Goal: Check status: Check status

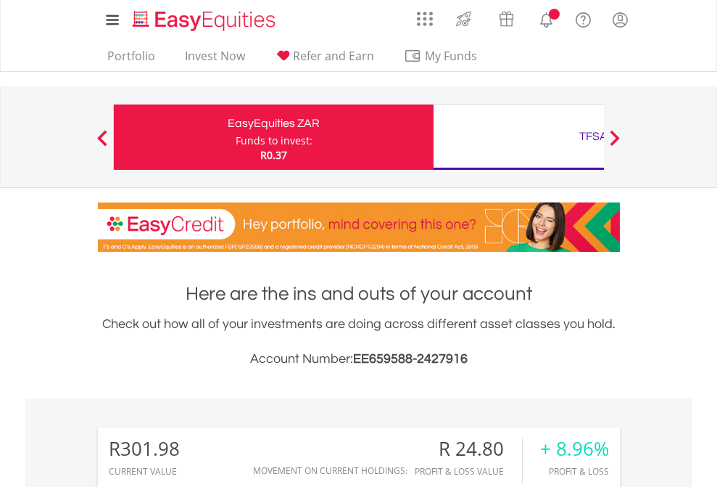
scroll to position [139, 228]
click at [236, 137] on div "Funds to invest:" at bounding box center [274, 140] width 77 height 15
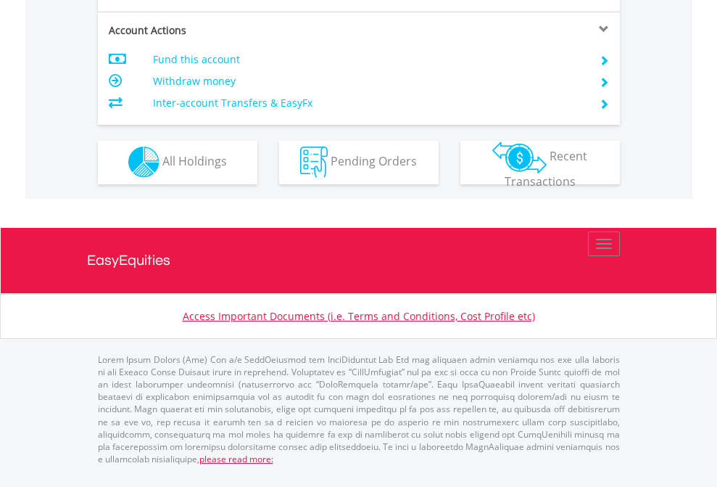
scroll to position [1356, 0]
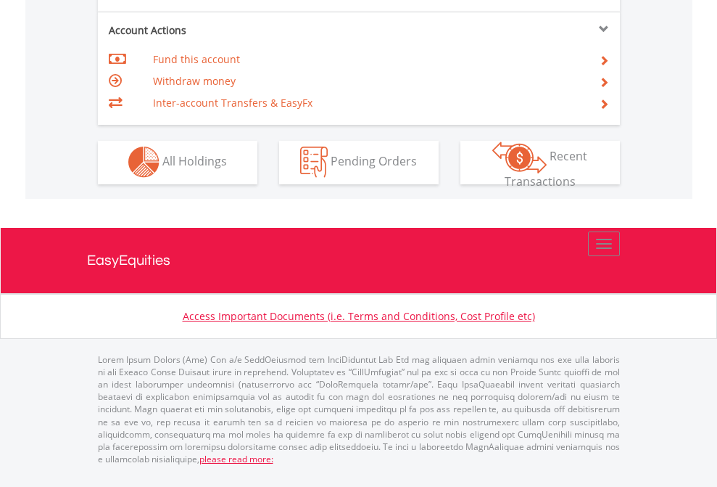
scroll to position [1356, 0]
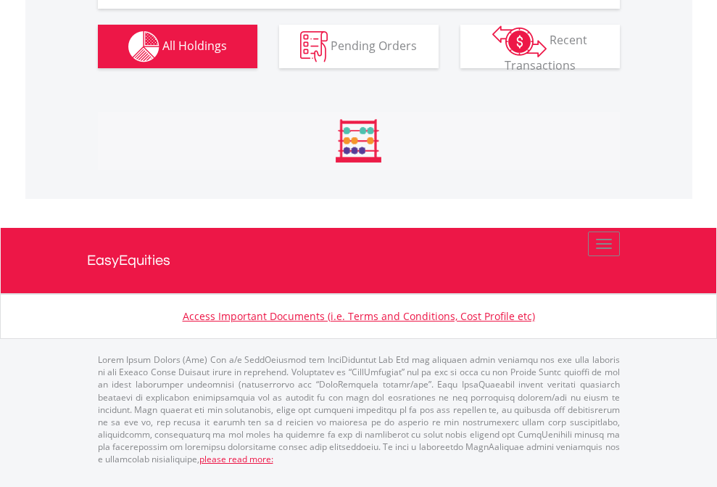
scroll to position [139, 228]
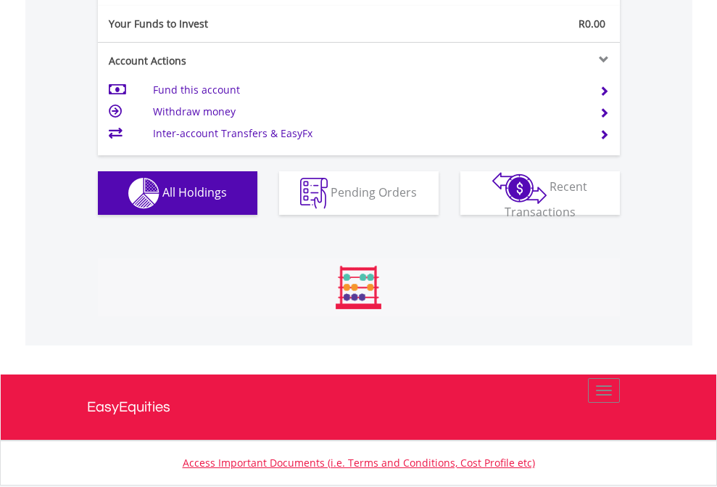
scroll to position [139, 228]
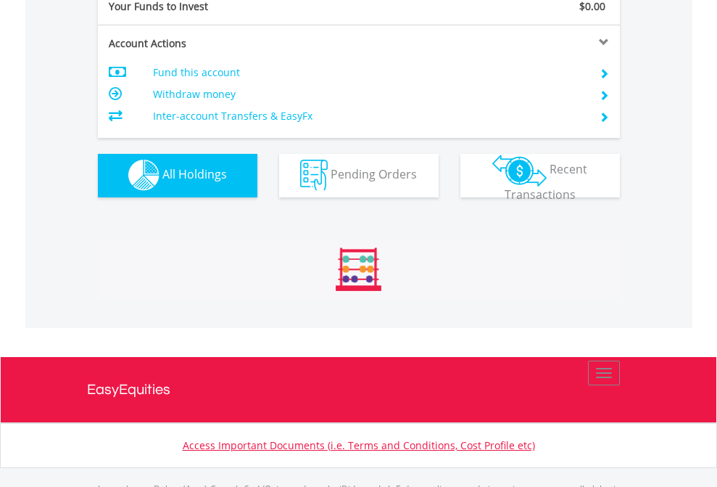
scroll to position [1436, 0]
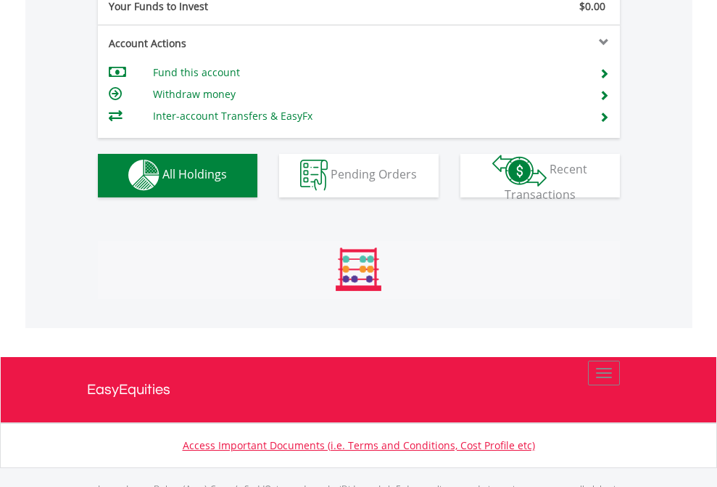
scroll to position [1436, 0]
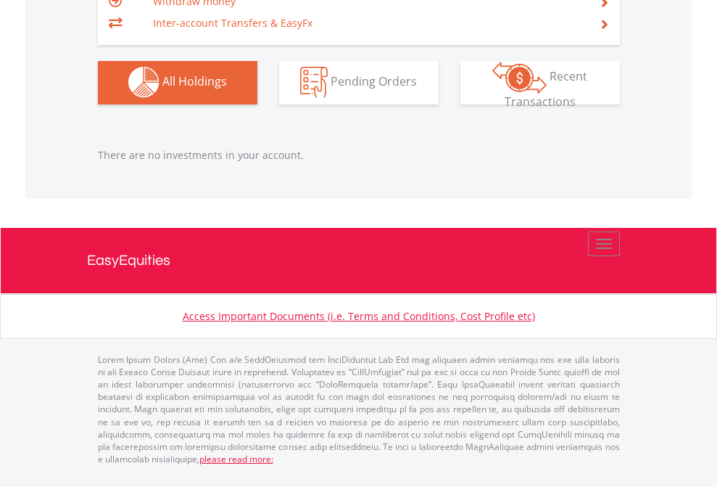
scroll to position [139, 228]
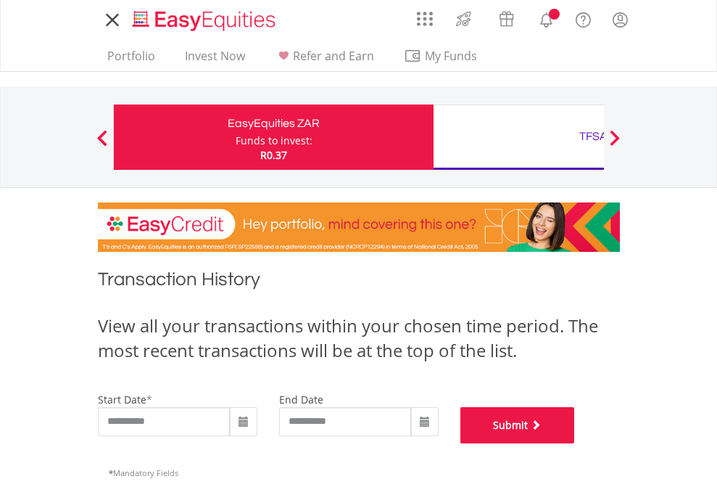
click at [575, 443] on button "Submit" at bounding box center [517, 425] width 115 height 36
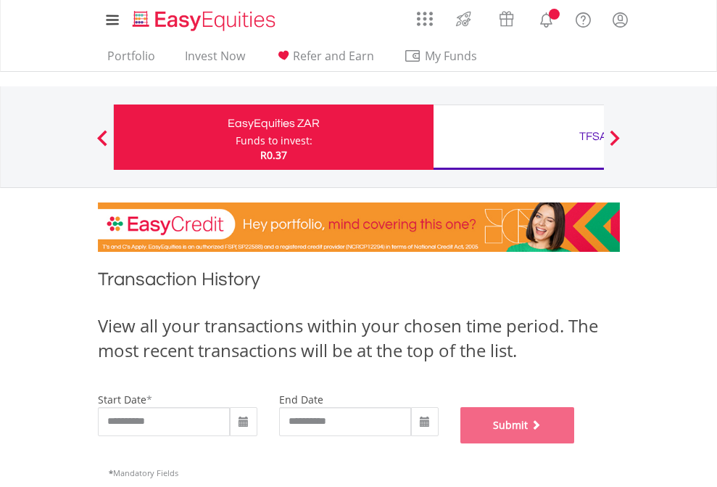
scroll to position [588, 0]
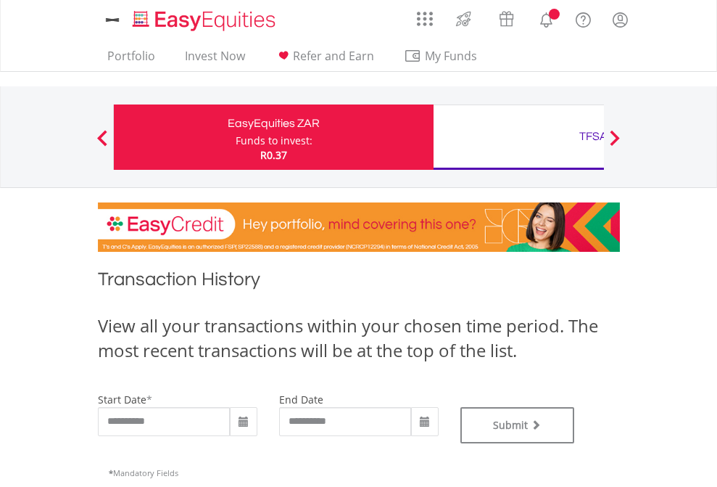
click at [518, 137] on div "TFSA" at bounding box center [593, 136] width 302 height 20
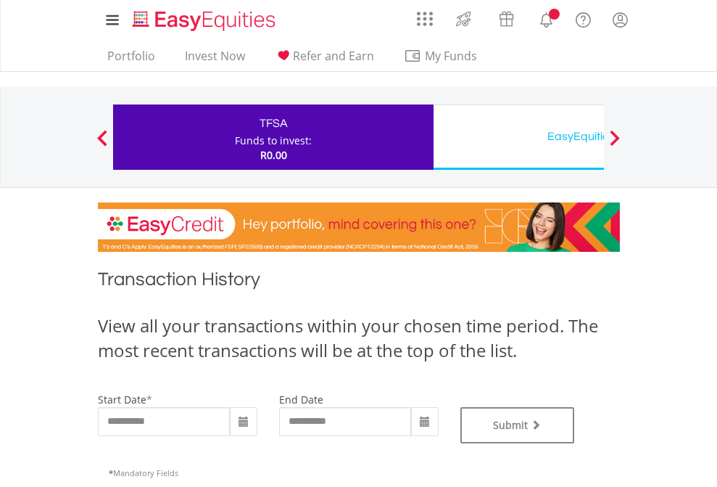
type input "**********"
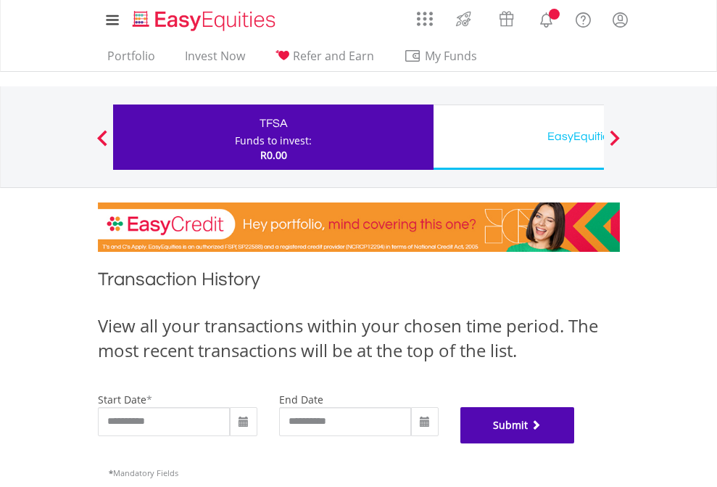
click at [575, 443] on button "Submit" at bounding box center [517, 425] width 115 height 36
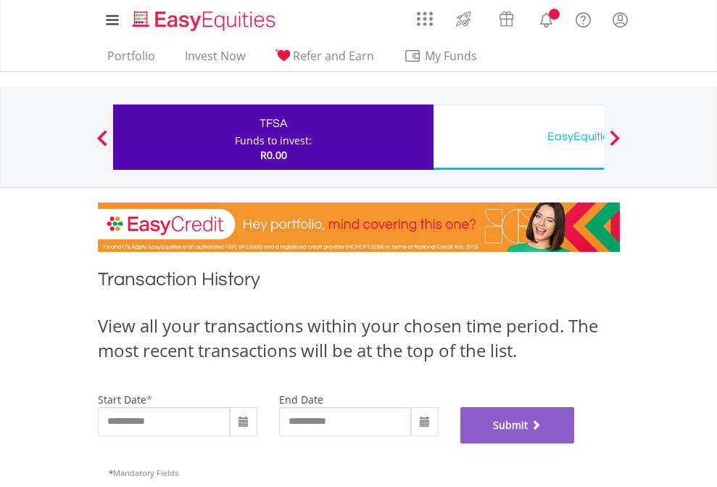
scroll to position [588, 0]
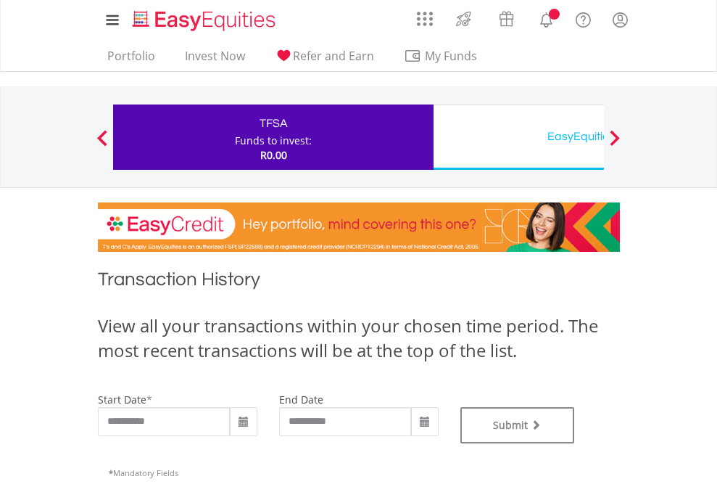
click at [518, 137] on div "EasyEquities USD" at bounding box center [593, 136] width 302 height 20
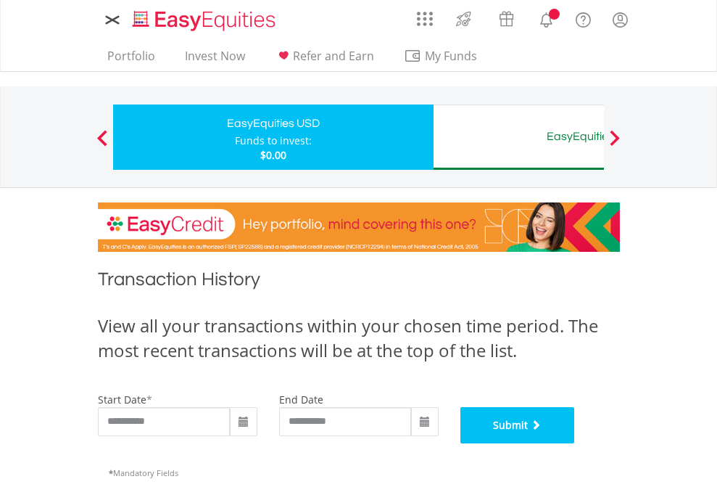
click at [575, 443] on button "Submit" at bounding box center [517, 425] width 115 height 36
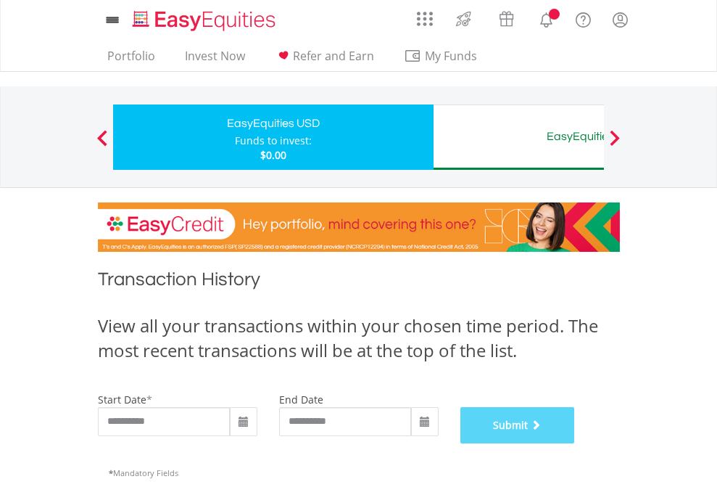
scroll to position [588, 0]
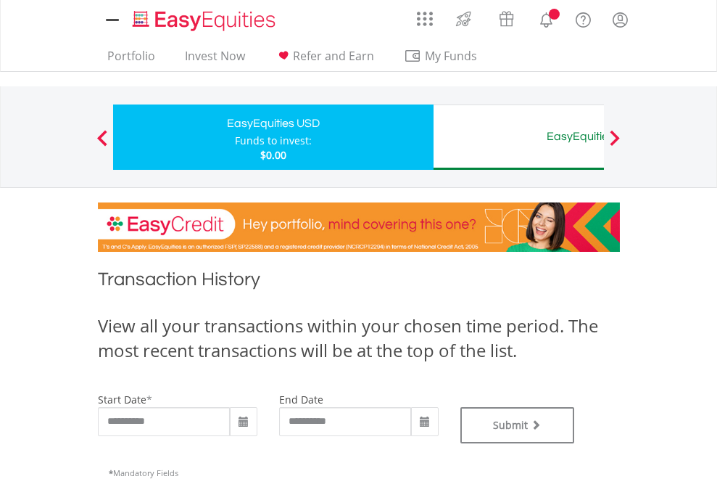
click at [518, 137] on div "EasyEquities AUD" at bounding box center [593, 136] width 302 height 20
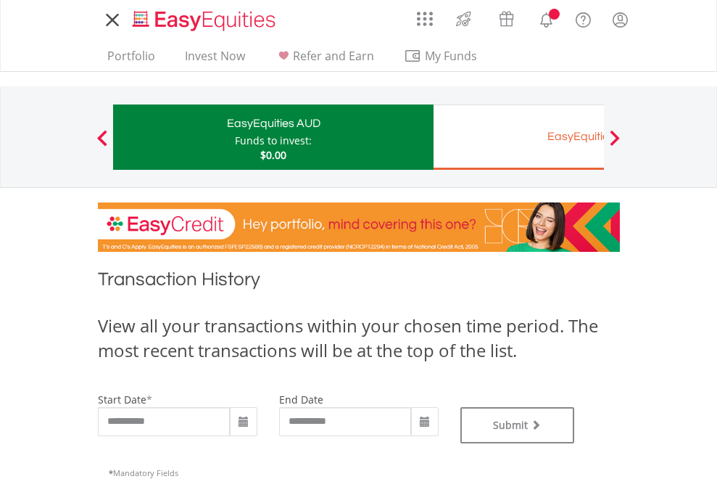
type input "**********"
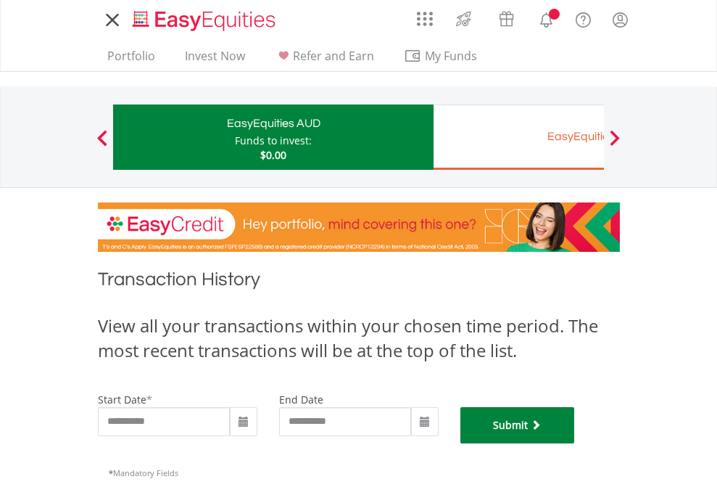
click at [575, 443] on button "Submit" at bounding box center [517, 425] width 115 height 36
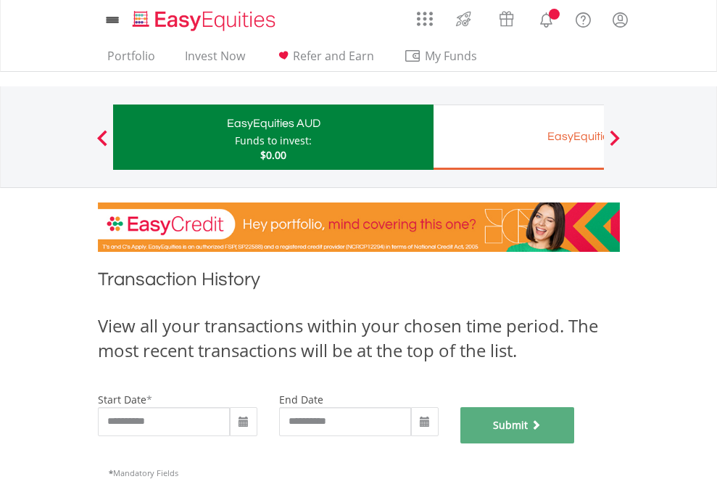
scroll to position [588, 0]
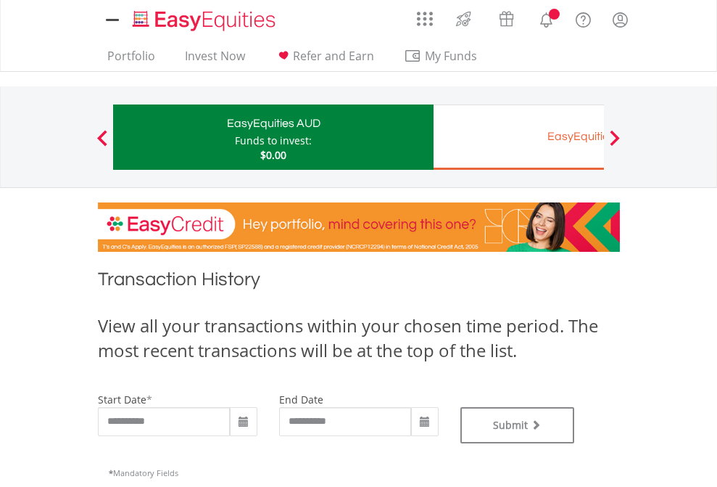
click at [518, 137] on div "EasyEquities EUR" at bounding box center [593, 136] width 302 height 20
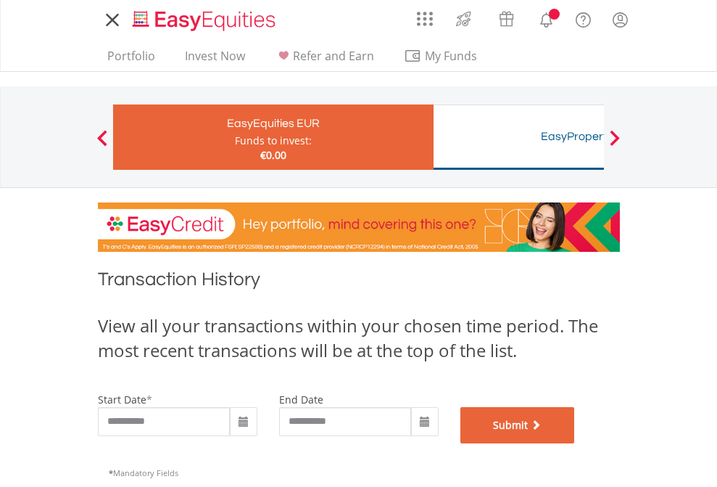
click at [575, 443] on button "Submit" at bounding box center [517, 425] width 115 height 36
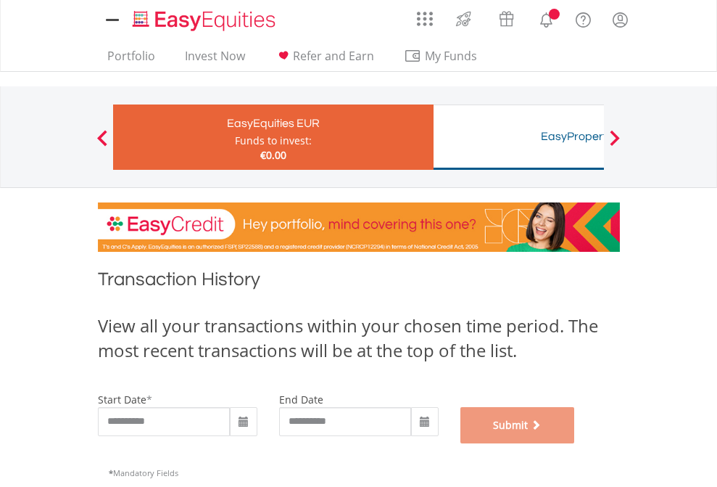
scroll to position [588, 0]
